Goal: Find specific page/section: Find specific page/section

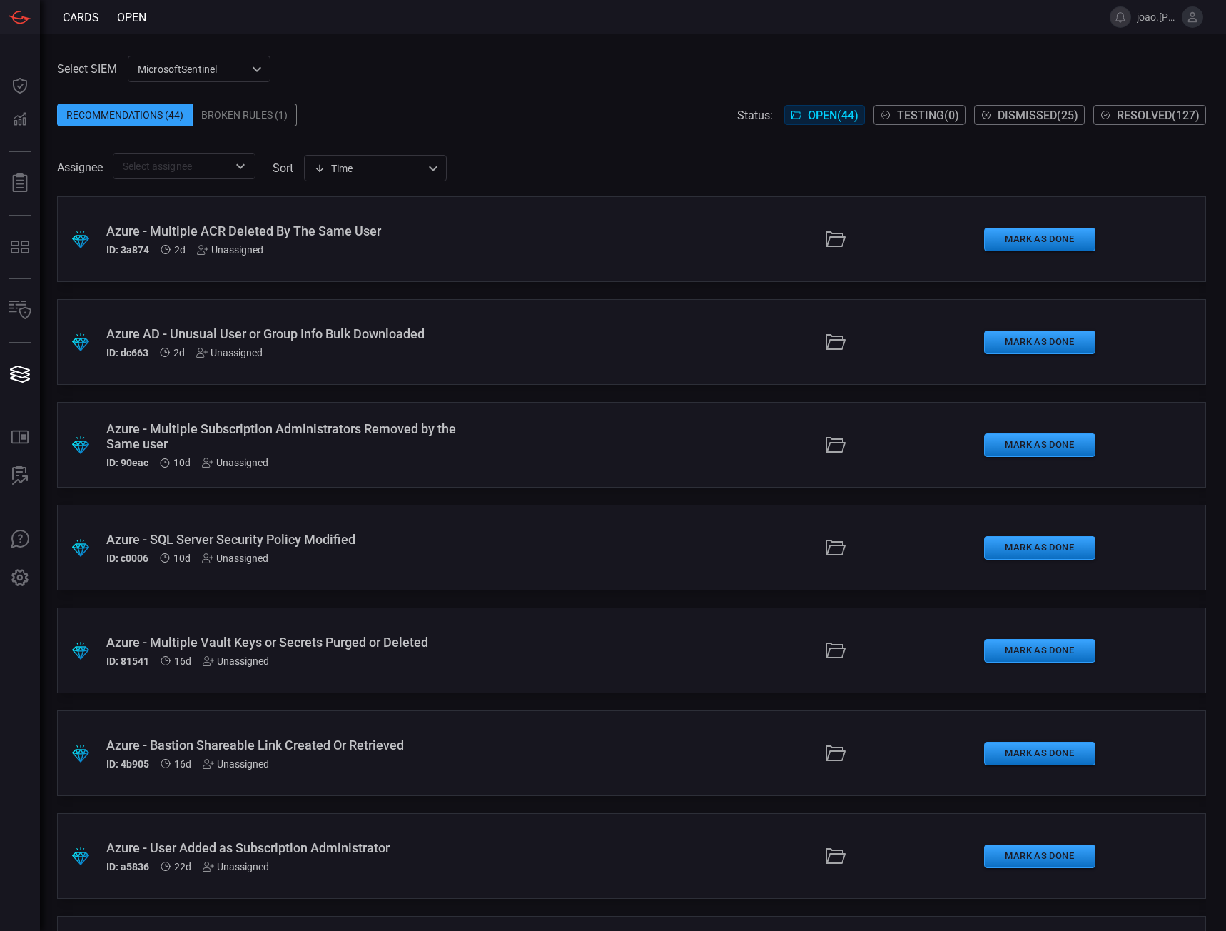
click at [1183, 18] on button at bounding box center [1192, 16] width 21 height 21
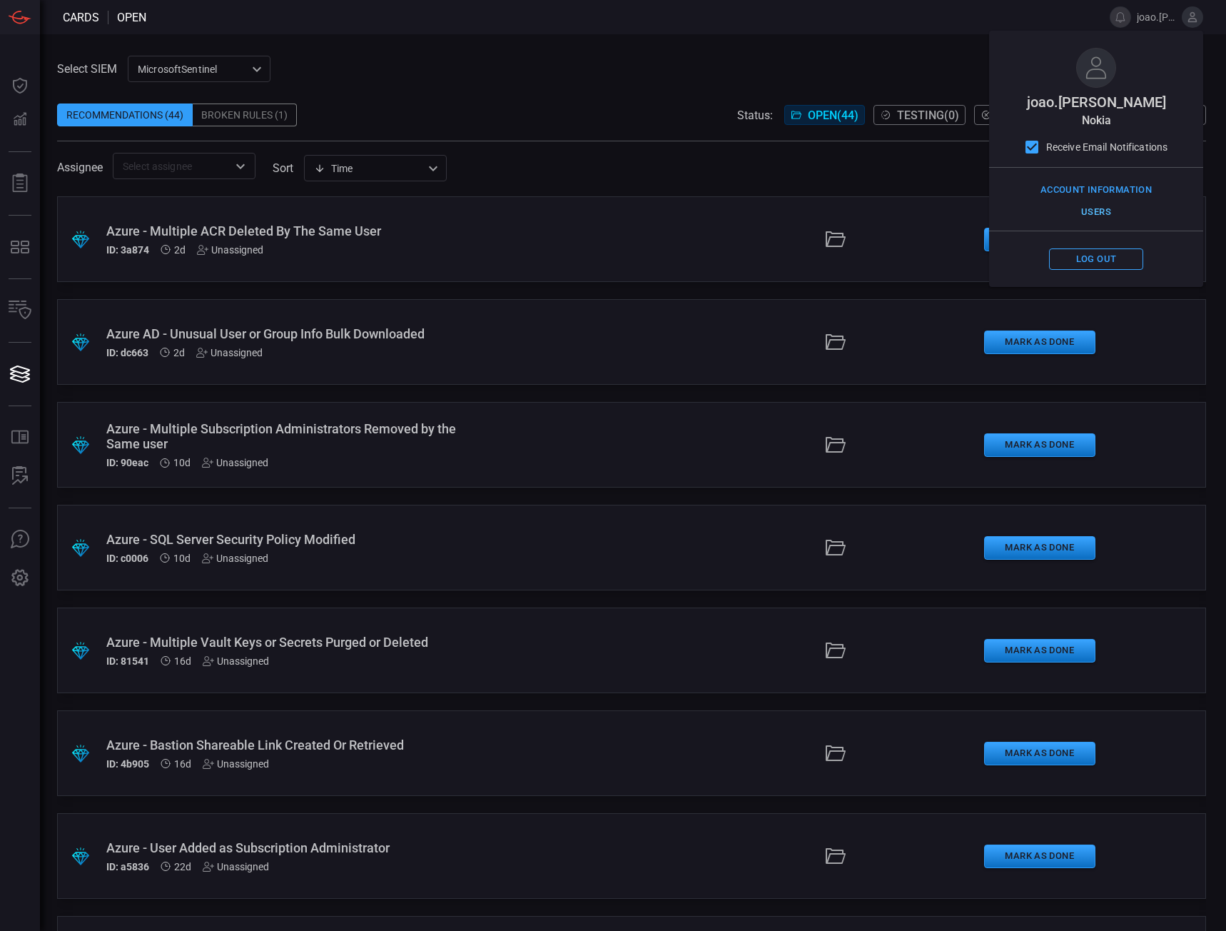
click at [1102, 214] on button "Users" at bounding box center [1096, 212] width 94 height 22
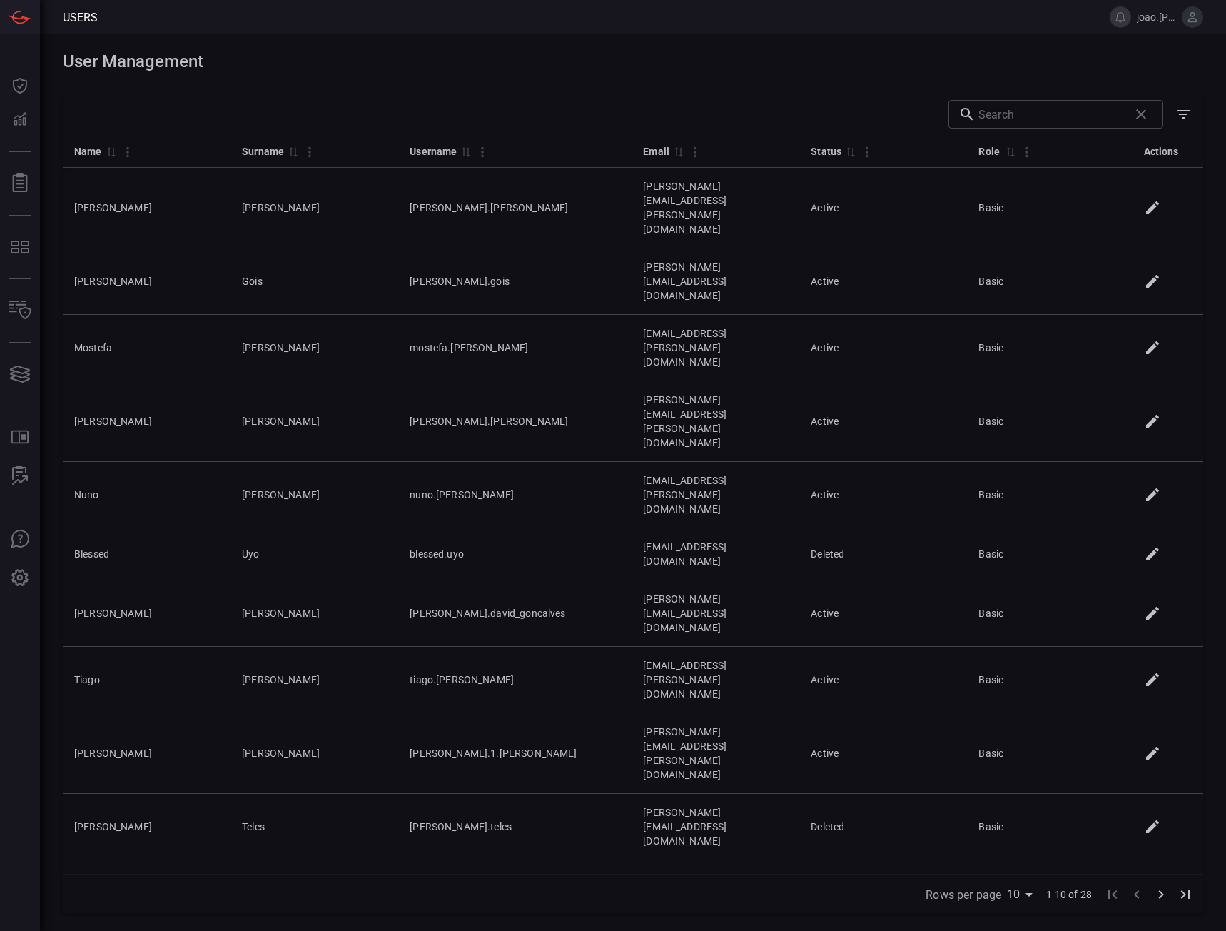
click at [1032, 115] on input "text" at bounding box center [1051, 114] width 145 height 29
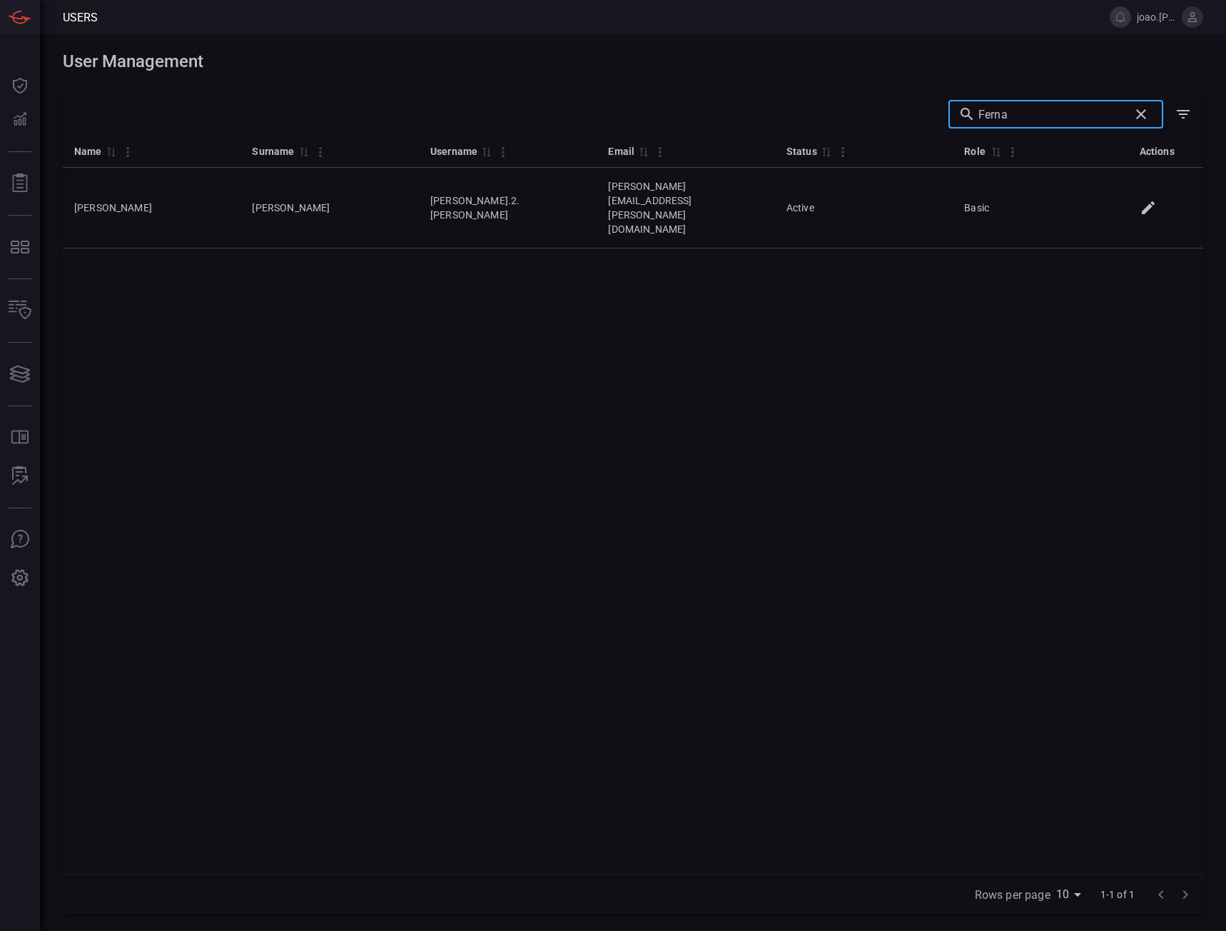
type input "Ferna"
click at [971, 247] on div "Name 0 Surname 0 Username 0 Email 0 Status 0 Role 0 Actions [PERSON_NAME] [PERS…" at bounding box center [633, 504] width 1141 height 740
click at [1034, 112] on input "Ferna" at bounding box center [1051, 114] width 145 height 29
